Goal: Task Accomplishment & Management: Complete application form

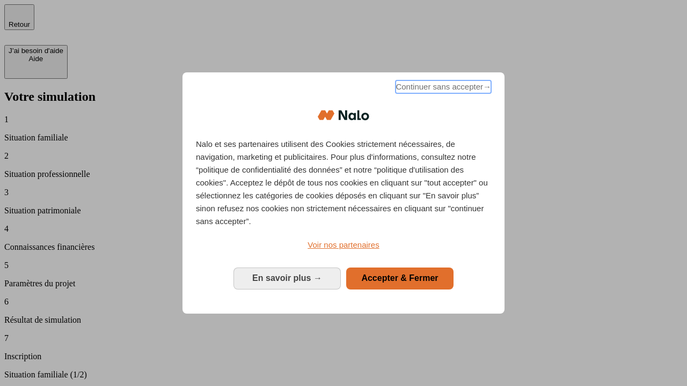
click at [442, 88] on span "Continuer sans accepter →" at bounding box center [442, 86] width 95 height 13
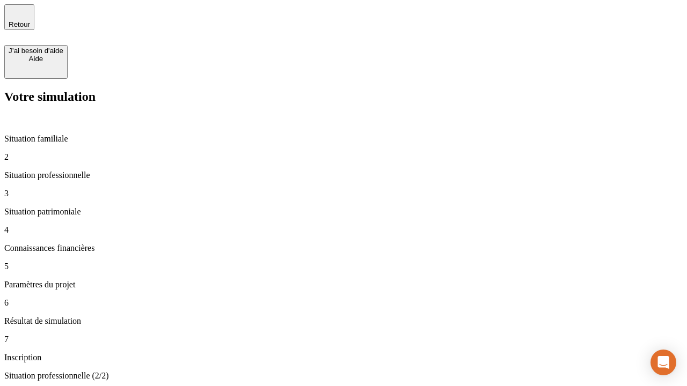
type input "70 000"
type input "1 000"
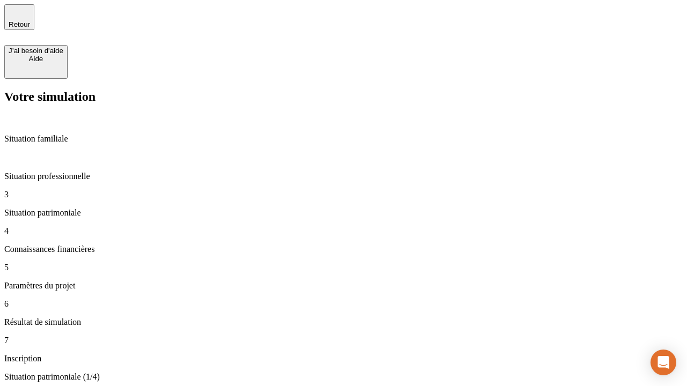
type input "800"
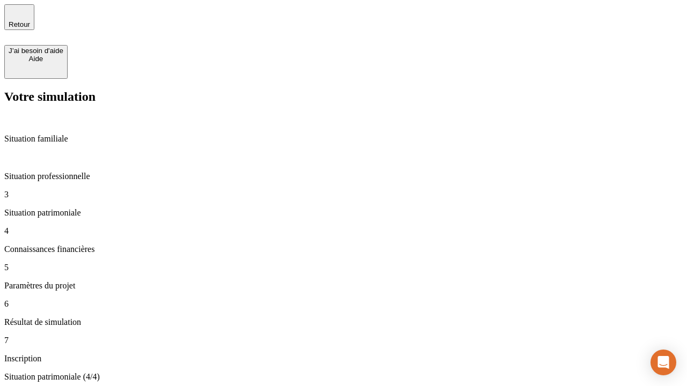
type input "6"
type input "400"
type input "3"
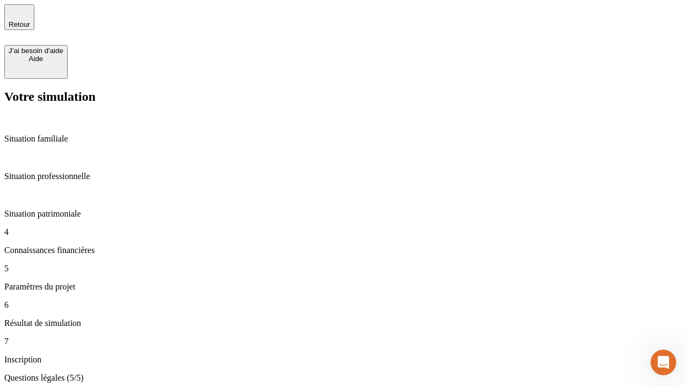
type input "35"
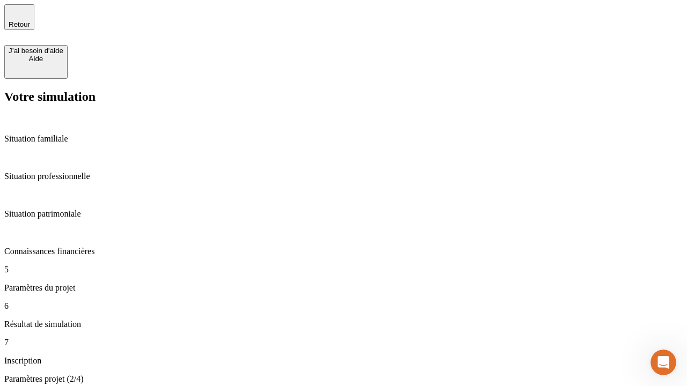
type input "500"
type input "640"
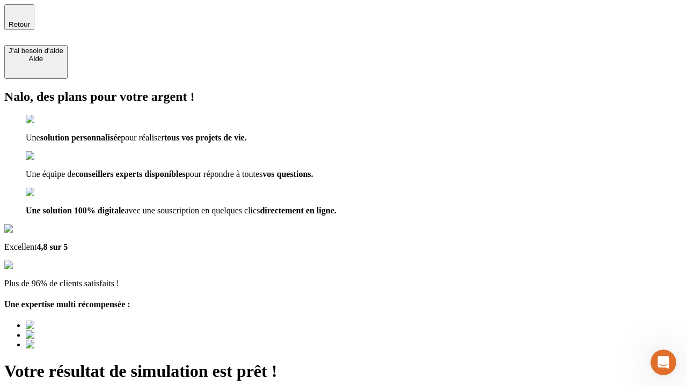
type input "[EMAIL_ADDRESS][DOMAIN_NAME]"
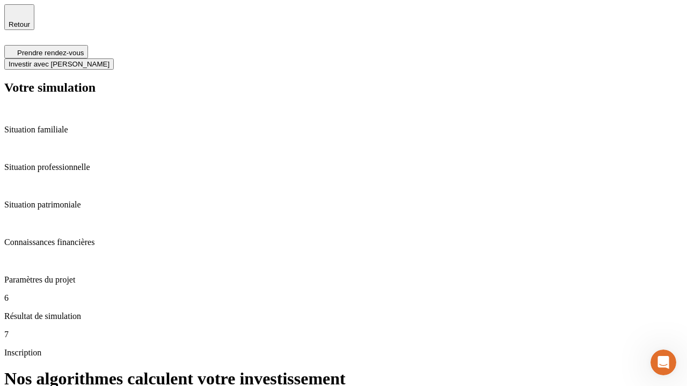
scroll to position [4, 0]
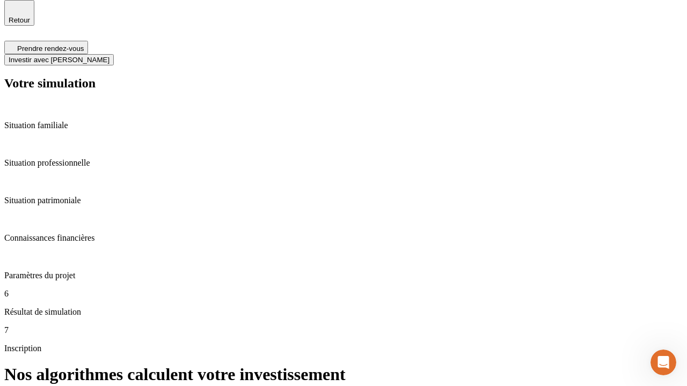
click at [109, 56] on span "Investir avec [PERSON_NAME]" at bounding box center [59, 60] width 101 height 8
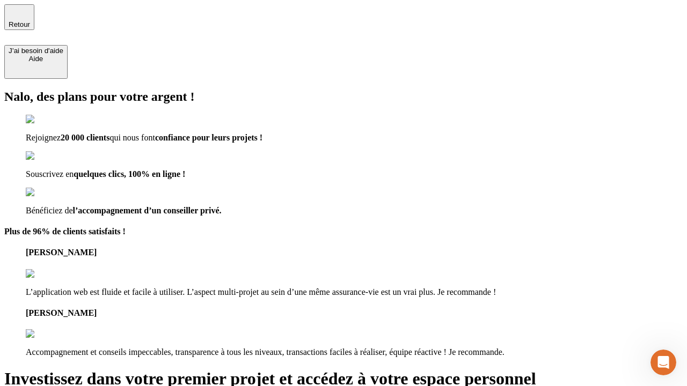
type input "[EMAIL_ADDRESS][DOMAIN_NAME]"
